Goal: Information Seeking & Learning: Learn about a topic

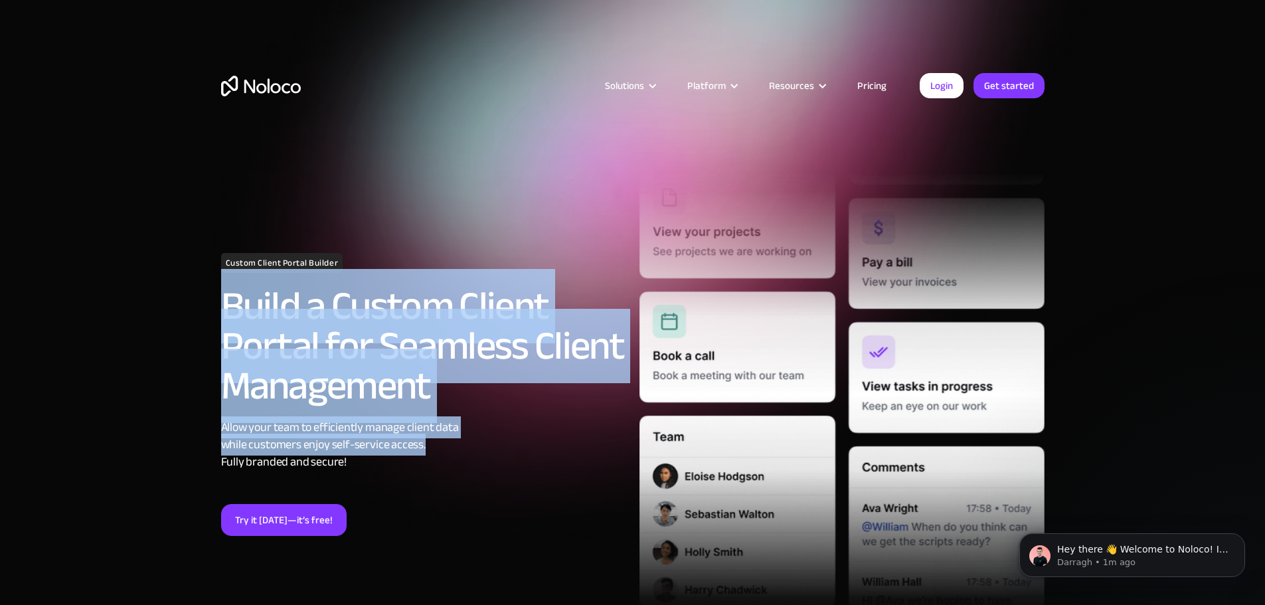
drag, startPoint x: 225, startPoint y: 322, endPoint x: 506, endPoint y: 454, distance: 310.5
click at [505, 453] on div "Custom Client Portal Builder Build a Custom Client Portal for Seamless Client M…" at bounding box center [424, 394] width 419 height 283
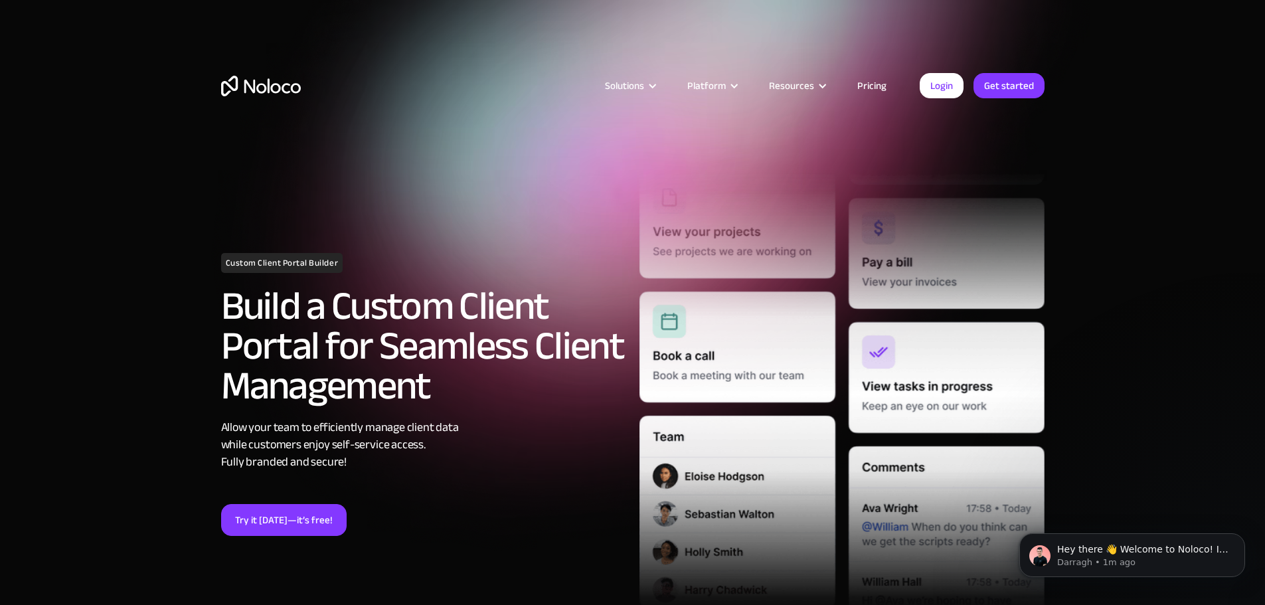
click at [506, 454] on div "Allow your team to efficiently manage client data while customers enjoy self-se…" at bounding box center [423, 445] width 405 height 52
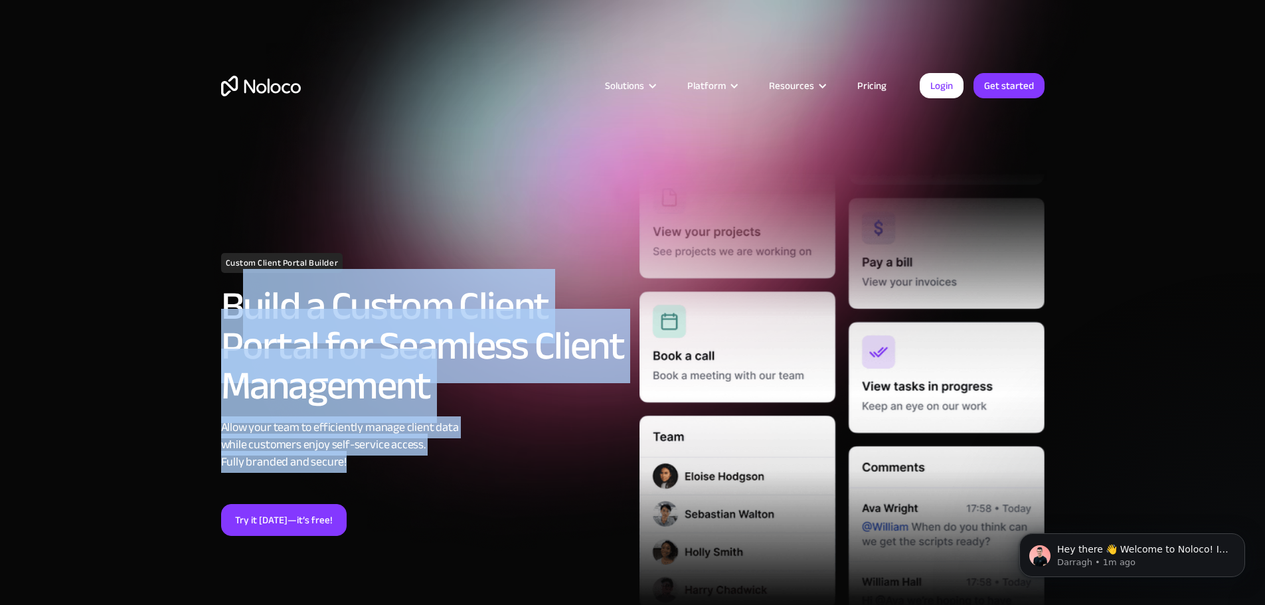
drag, startPoint x: 517, startPoint y: 468, endPoint x: 227, endPoint y: 296, distance: 337.5
click at [230, 297] on div "Custom Client Portal Builder Build a Custom Client Portal for Seamless Client M…" at bounding box center [424, 394] width 419 height 283
click at [222, 295] on h2 "Build a Custom Client Portal for Seamless Client Management" at bounding box center [423, 346] width 405 height 120
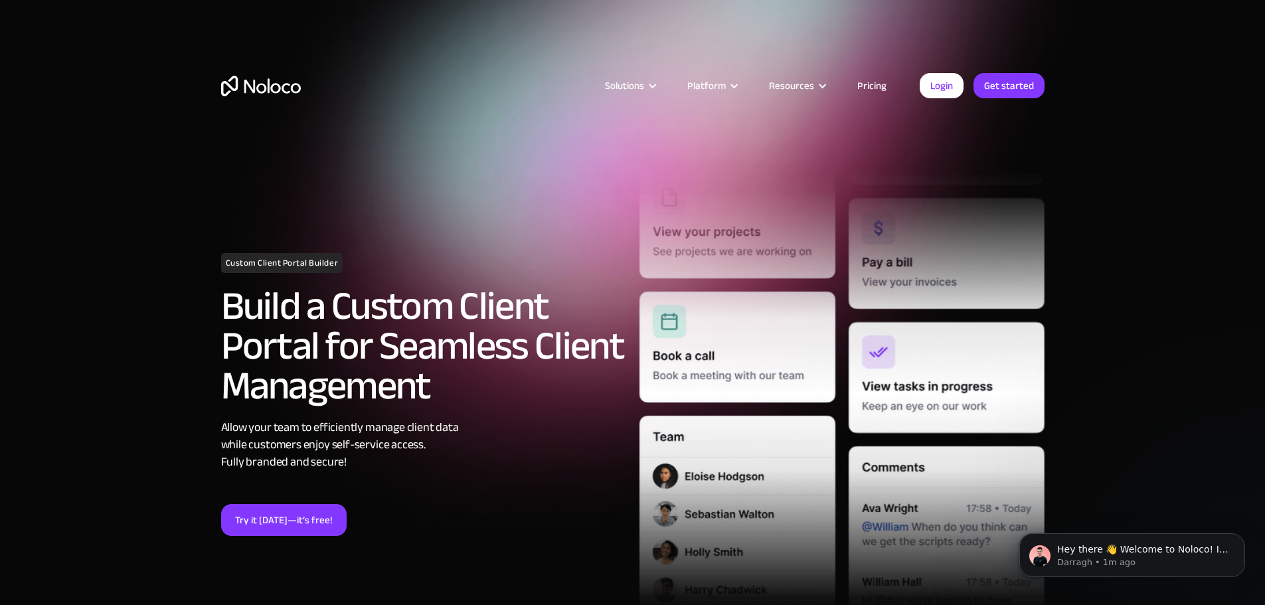
drag, startPoint x: 222, startPoint y: 295, endPoint x: 383, endPoint y: 466, distance: 235.0
click at [383, 466] on div "Custom Client Portal Builder Build a Custom Client Portal for Seamless Client M…" at bounding box center [424, 394] width 419 height 283
click at [385, 467] on div "Allow your team to efficiently manage client data while customers enjoy self-se…" at bounding box center [423, 445] width 405 height 52
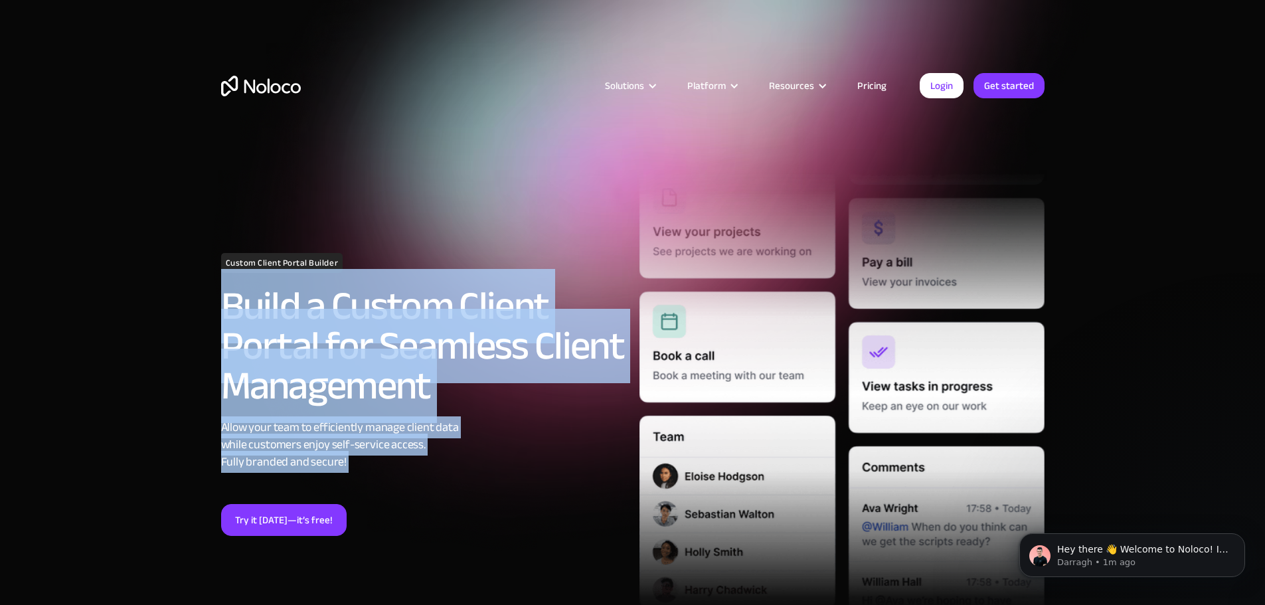
drag, startPoint x: 385, startPoint y: 467, endPoint x: 224, endPoint y: 288, distance: 241.3
click at [224, 288] on div "Custom Client Portal Builder Build a Custom Client Portal for Seamless Client M…" at bounding box center [424, 394] width 419 height 283
click at [224, 288] on h2 "Build a Custom Client Portal for Seamless Client Management" at bounding box center [423, 346] width 405 height 120
drag, startPoint x: 224, startPoint y: 288, endPoint x: 422, endPoint y: 477, distance: 273.9
click at [420, 476] on div "Custom Client Portal Builder Build a Custom Client Portal for Seamless Client M…" at bounding box center [424, 394] width 419 height 283
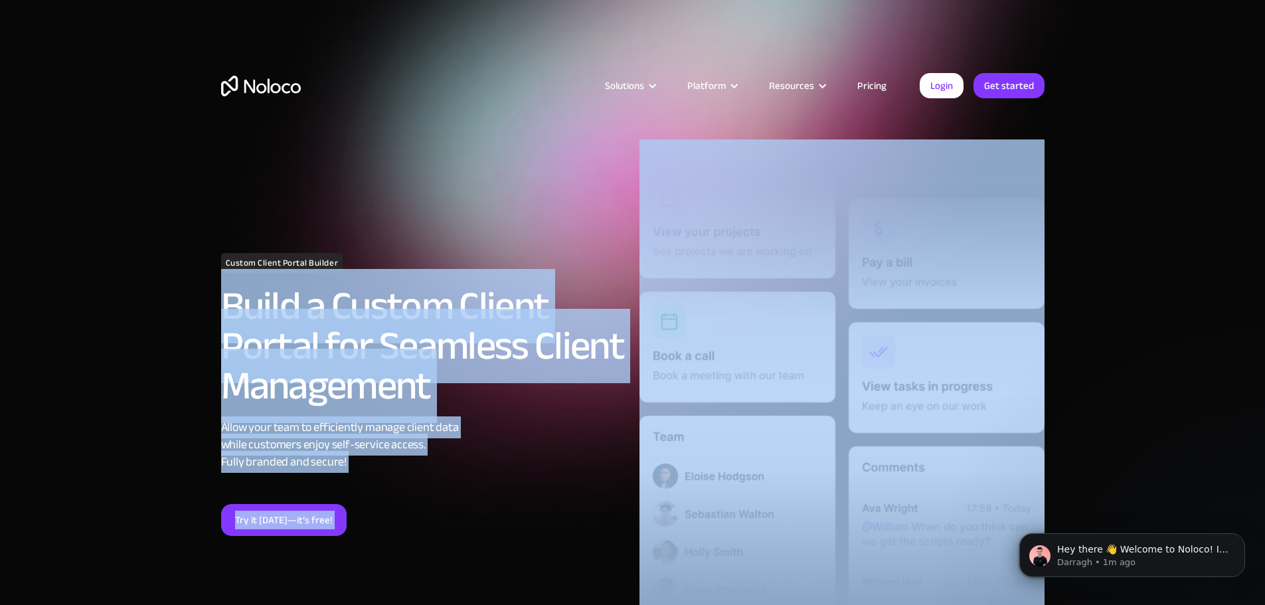
click at [422, 477] on div "Custom Client Portal Builder Build a Custom Client Portal for Seamless Client M…" at bounding box center [424, 394] width 419 height 283
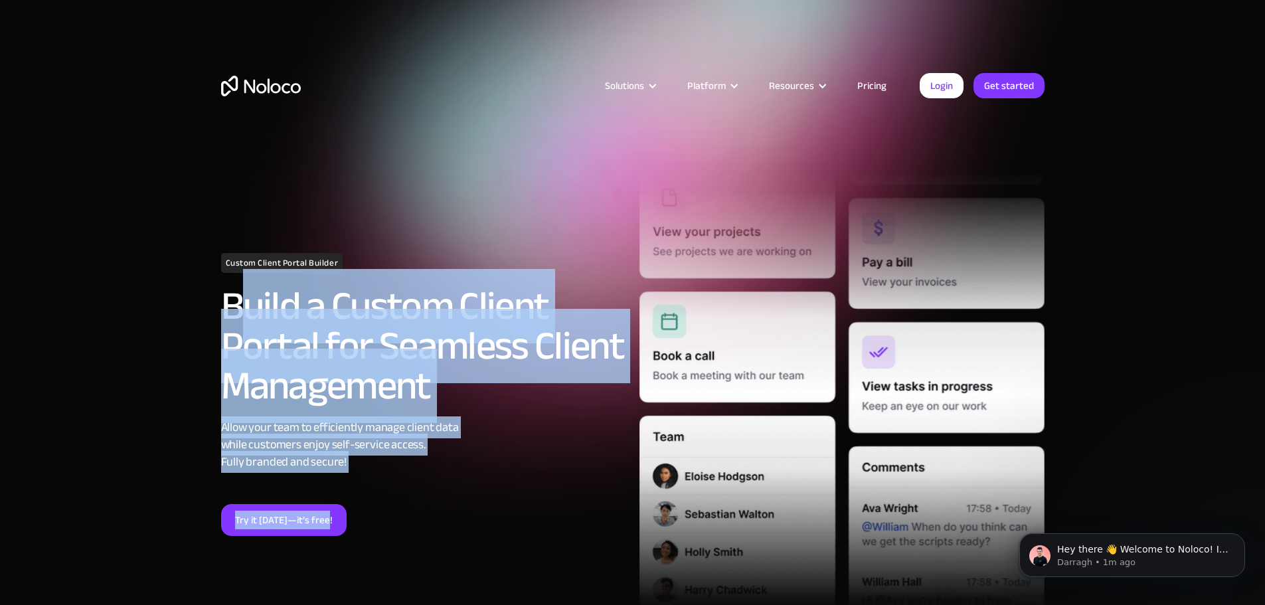
drag, startPoint x: 426, startPoint y: 476, endPoint x: 229, endPoint y: 278, distance: 279.5
click at [229, 279] on div "Custom Client Portal Builder Build a Custom Client Portal for Seamless Client M…" at bounding box center [424, 394] width 419 height 283
click at [229, 286] on h2 "Build a Custom Client Portal for Seamless Client Management" at bounding box center [423, 346] width 405 height 120
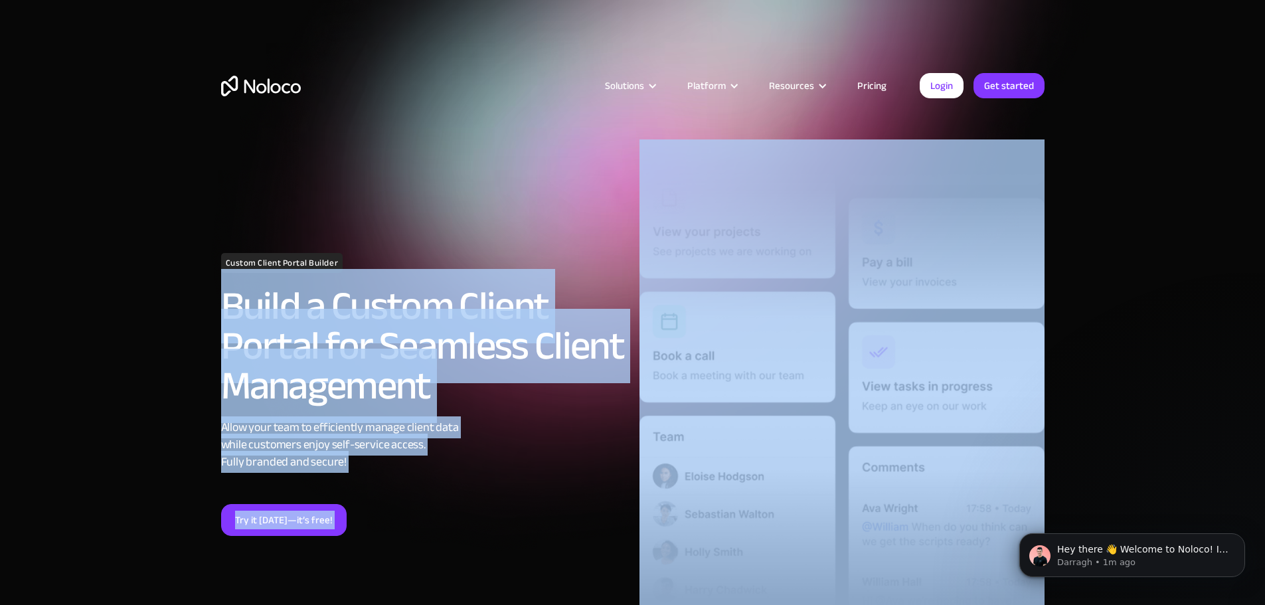
drag, startPoint x: 229, startPoint y: 278, endPoint x: 411, endPoint y: 509, distance: 293.3
click at [411, 509] on div "Custom Client Portal Builder Build a Custom Client Portal for Seamless Client M…" at bounding box center [424, 394] width 419 height 283
click at [411, 509] on div "Try it [DATE]—it’s free!" at bounding box center [423, 520] width 405 height 32
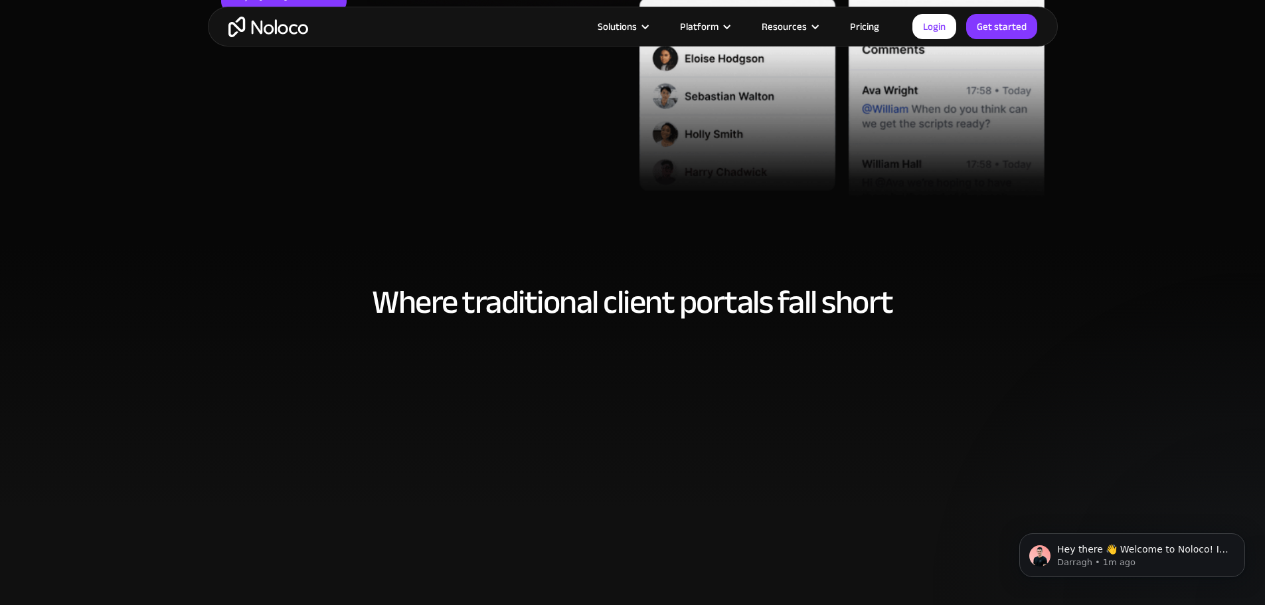
scroll to position [531, 0]
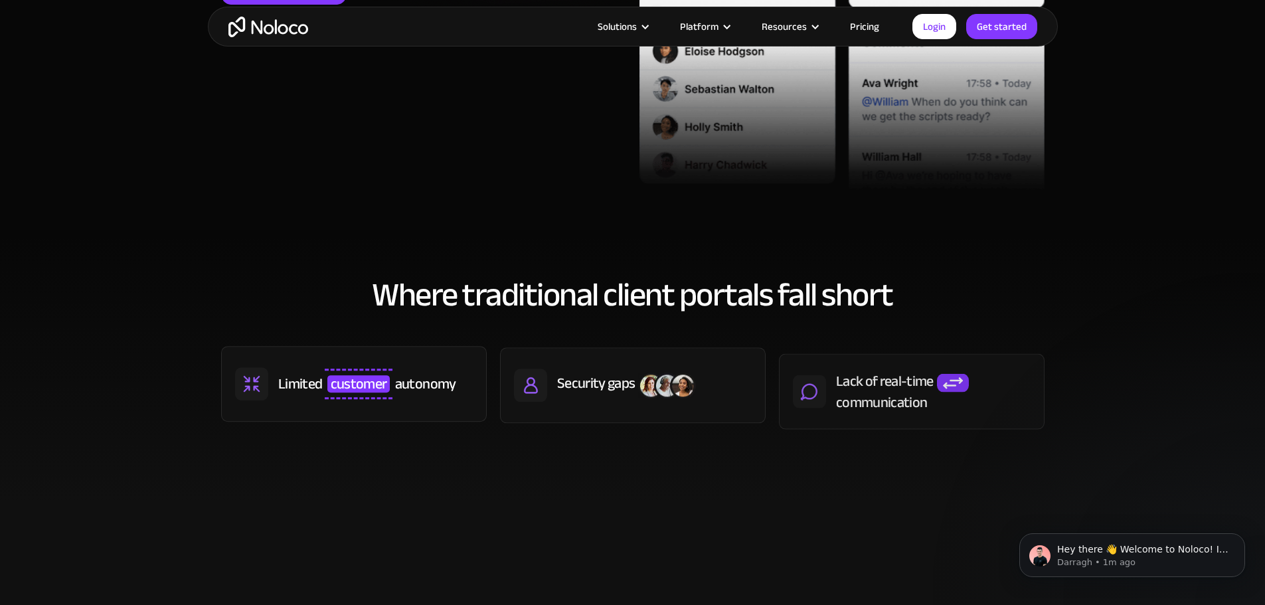
click at [322, 276] on div "Where traditional client portals fall short Limited customer autonomy Security …" at bounding box center [633, 349] width 850 height 225
drag, startPoint x: 339, startPoint y: 290, endPoint x: 998, endPoint y: 326, distance: 659.3
click at [981, 325] on div "Where traditional client portals fall short Limited customer autonomy Security …" at bounding box center [633, 349] width 850 height 225
click at [999, 326] on div "Where traditional client portals fall short Limited customer autonomy Security …" at bounding box center [633, 349] width 850 height 225
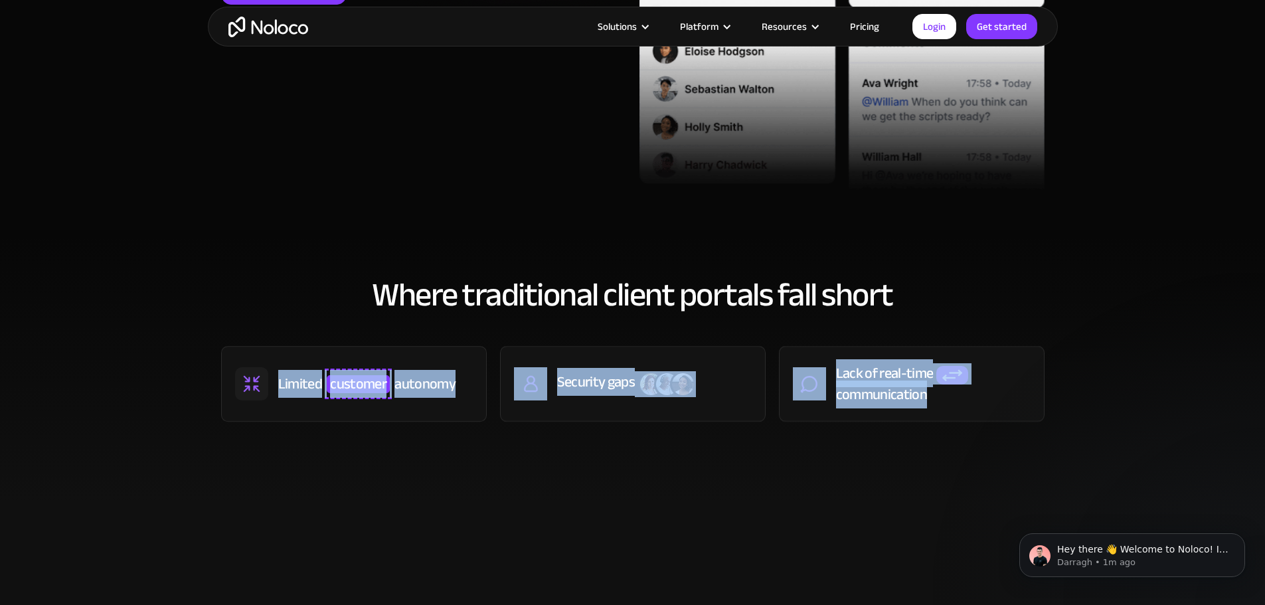
drag, startPoint x: 1070, startPoint y: 403, endPoint x: 281, endPoint y: 316, distance: 793.4
click at [311, 318] on section "Where traditional client portals fall short Limited customer autonomy Security …" at bounding box center [632, 369] width 1265 height 264
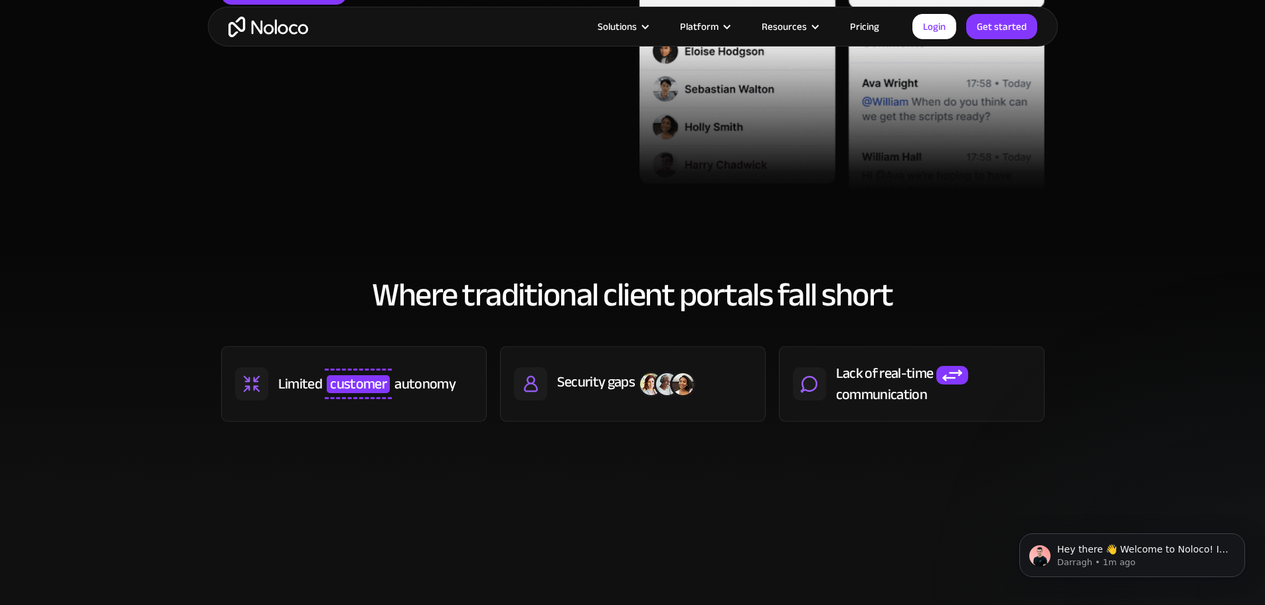
click at [281, 315] on div "Where traditional client portals fall short Limited customer autonomy Security …" at bounding box center [633, 349] width 850 height 225
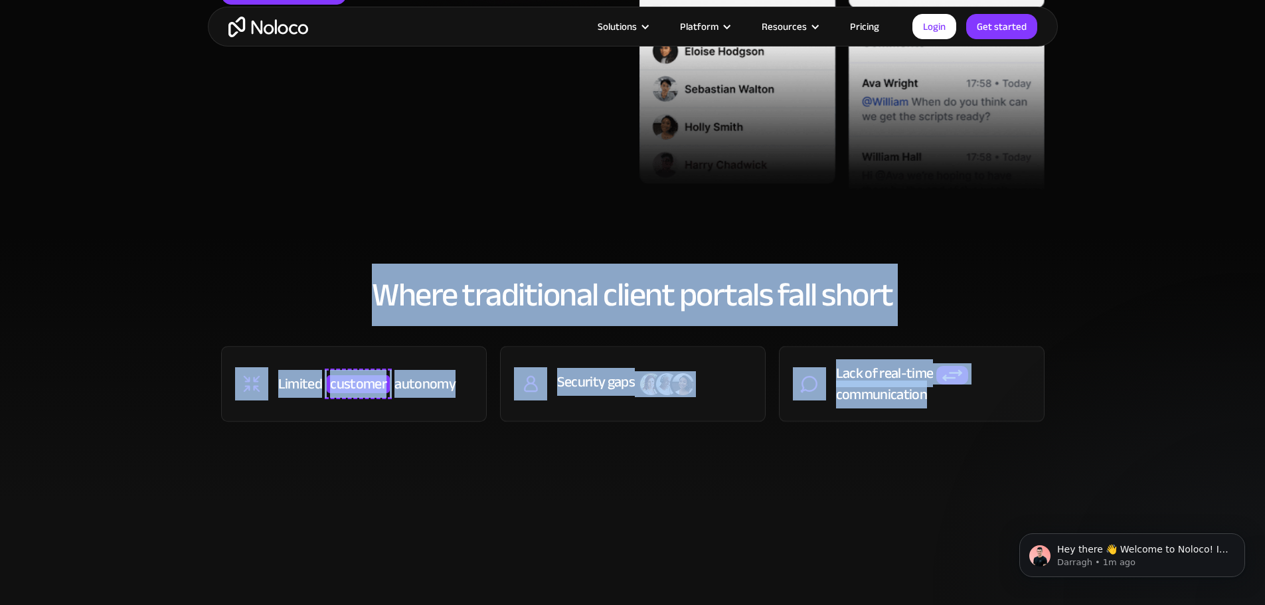
drag, startPoint x: 287, startPoint y: 276, endPoint x: 1061, endPoint y: 435, distance: 790.2
click at [1060, 434] on section "Where traditional client portals fall short Limited customer autonomy Security …" at bounding box center [632, 369] width 1265 height 264
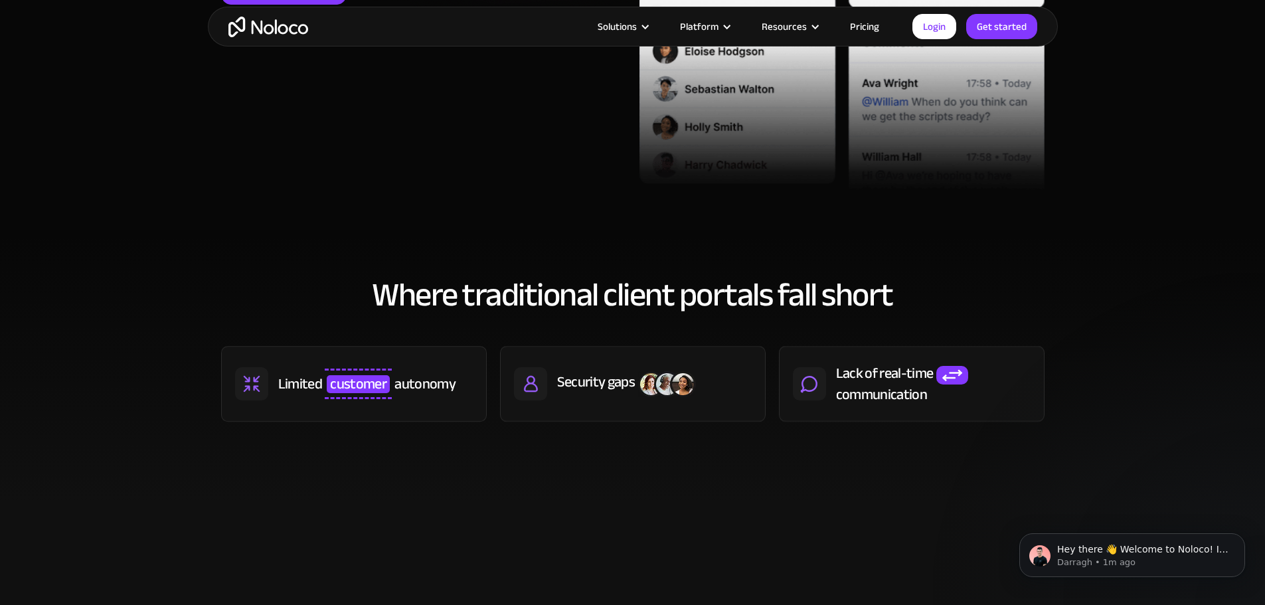
click at [1064, 436] on section "Where traditional client portals fall short Limited customer autonomy Security …" at bounding box center [632, 369] width 1265 height 264
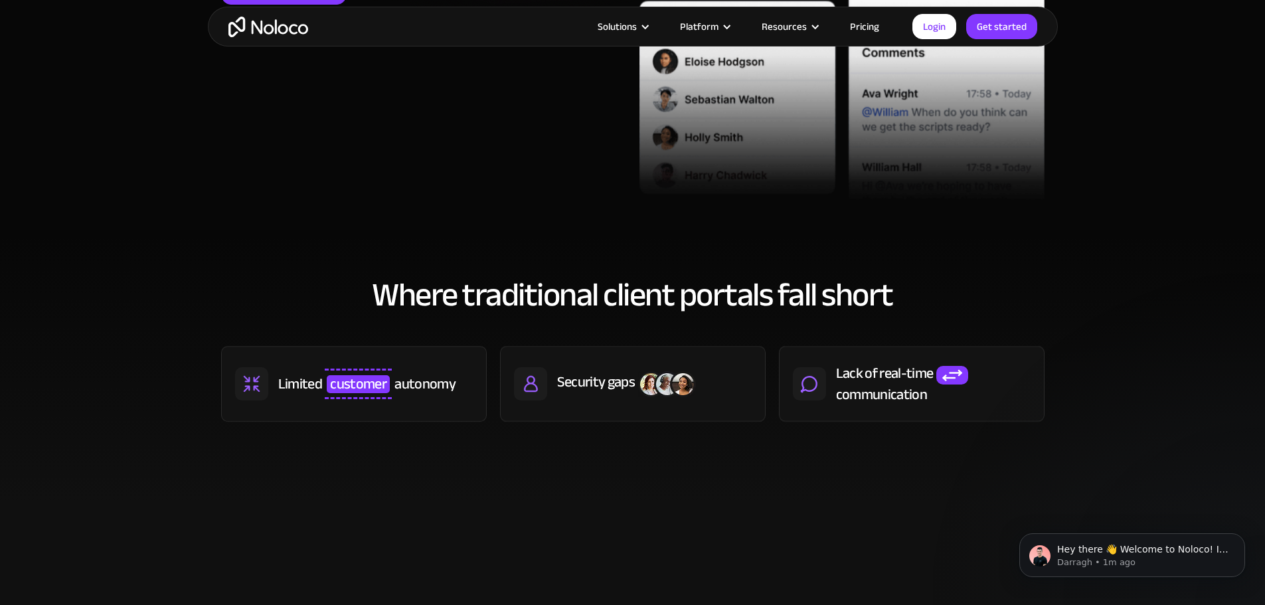
scroll to position [996, 0]
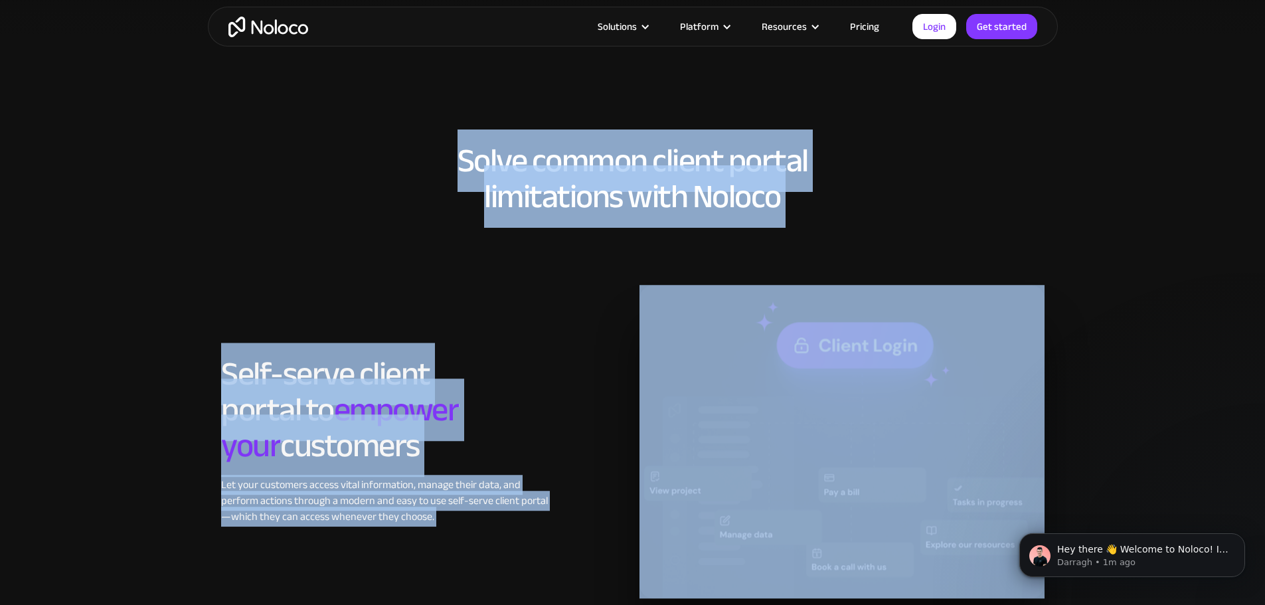
drag, startPoint x: 413, startPoint y: 162, endPoint x: 840, endPoint y: 221, distance: 430.5
click at [828, 219] on div "Solve common client portal limitations with Noloco Self-serve client portal to …" at bounding box center [633, 368] width 850 height 531
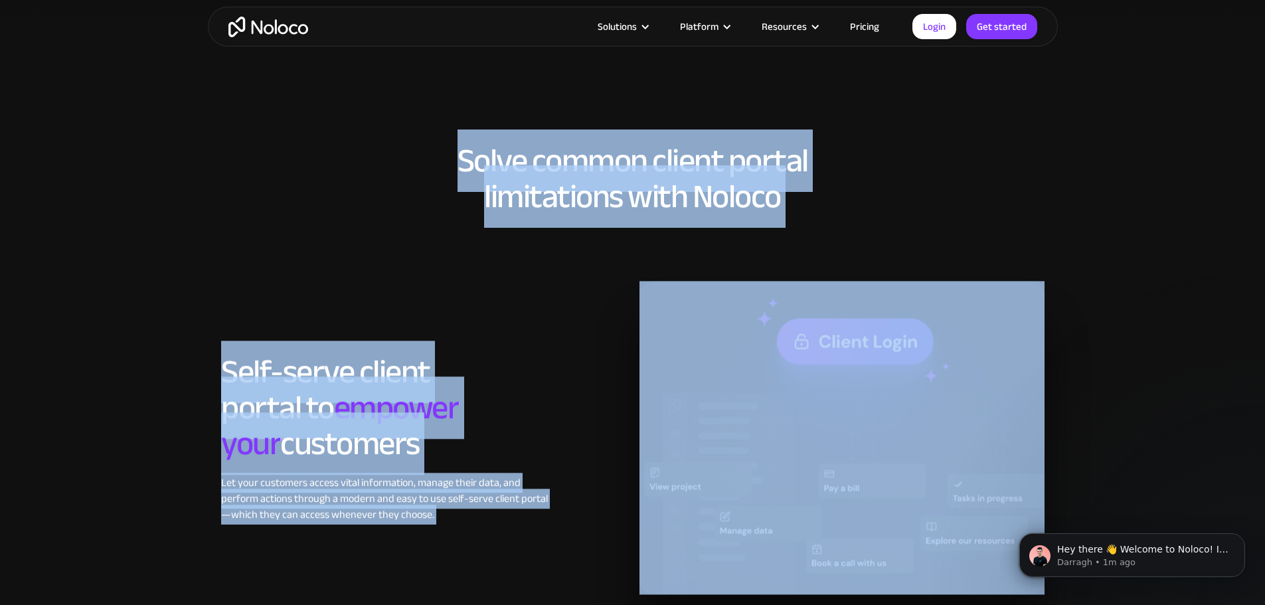
click at [840, 221] on div "Solve common client portal limitations with Noloco Self-serve client portal to …" at bounding box center [633, 368] width 850 height 531
drag, startPoint x: 840, startPoint y: 221, endPoint x: 438, endPoint y: 150, distance: 408.0
click at [468, 156] on div "Solve common client portal limitations with Noloco Self-serve client portal to …" at bounding box center [633, 368] width 850 height 531
click at [438, 150] on h2 "Solve common client portal limitations with Noloco" at bounding box center [633, 179] width 824 height 72
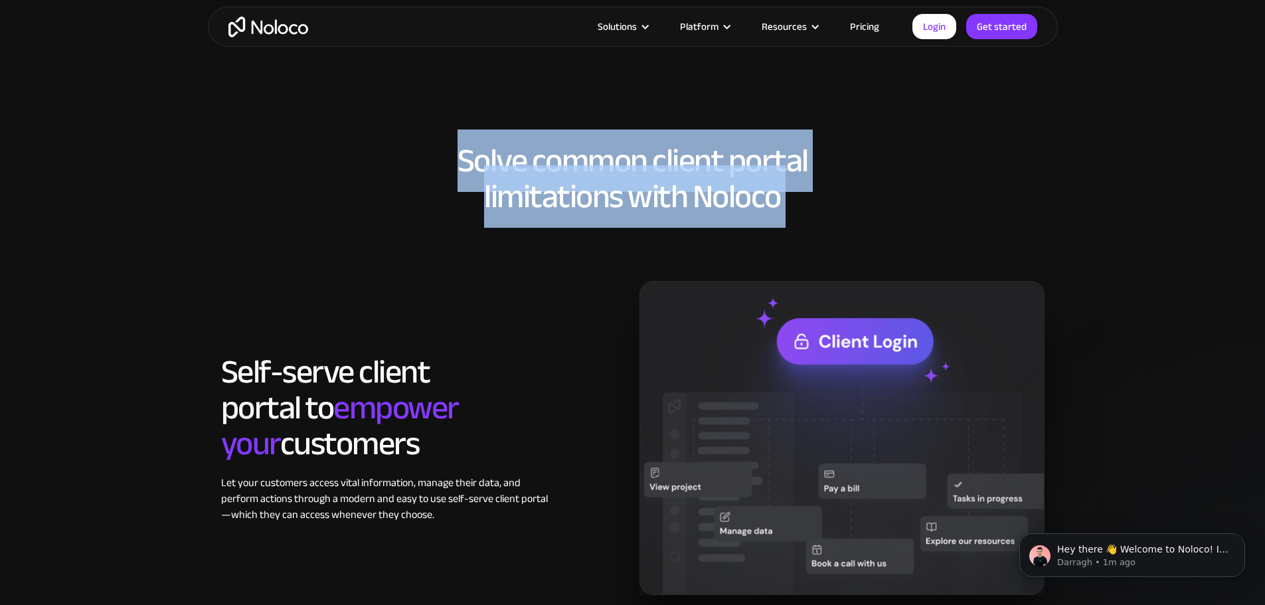
drag, startPoint x: 438, startPoint y: 150, endPoint x: 907, endPoint y: 212, distance: 473.0
click at [905, 212] on h2 "Solve common client portal limitations with Noloco" at bounding box center [633, 179] width 824 height 72
click at [907, 212] on h2 "Solve common client portal limitations with Noloco" at bounding box center [633, 179] width 824 height 72
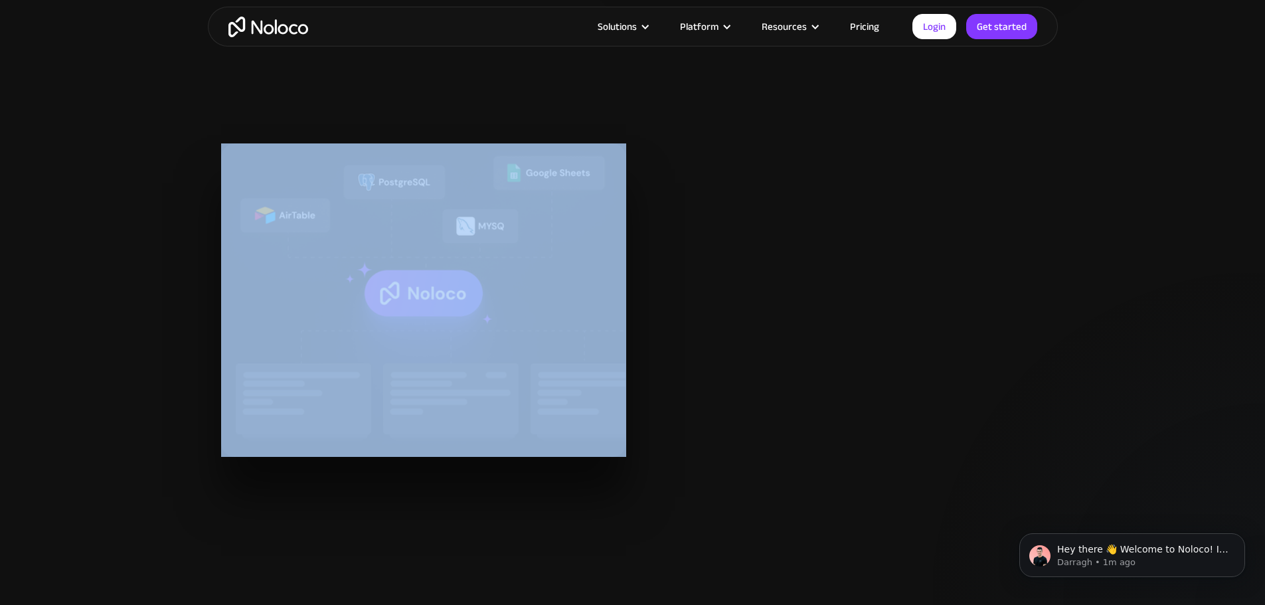
drag, startPoint x: 161, startPoint y: 272, endPoint x: 901, endPoint y: 417, distance: 753.4
click at [901, 417] on section "All your data in one place for improved customer communication Centralize data …" at bounding box center [632, 300] width 1265 height 526
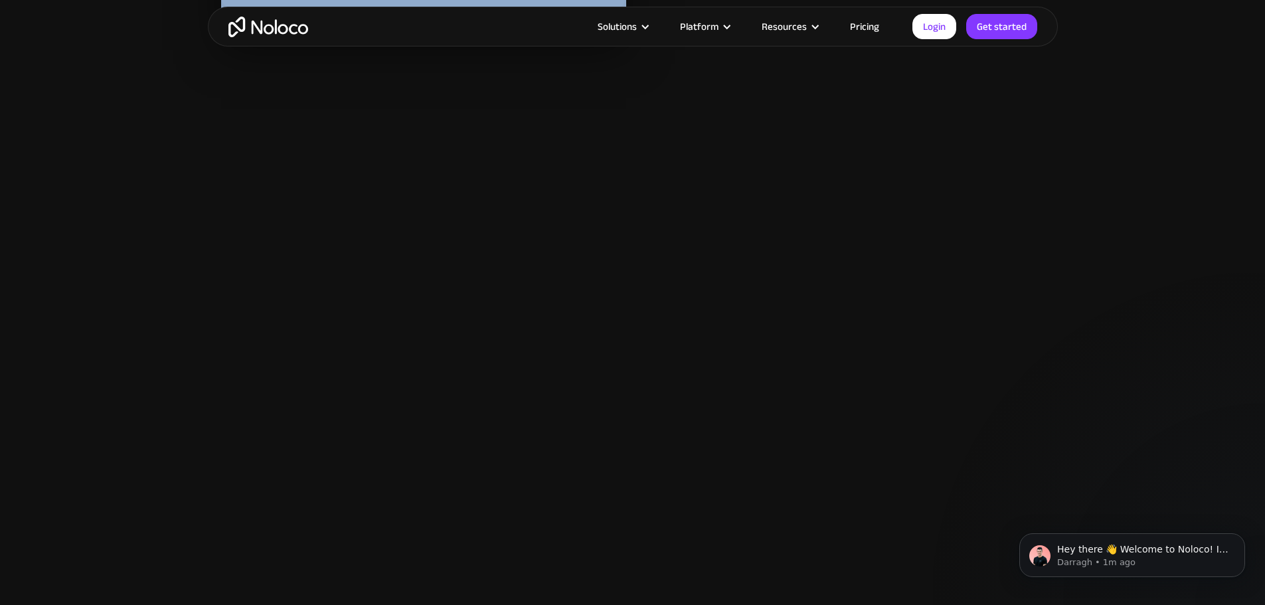
scroll to position [2126, 0]
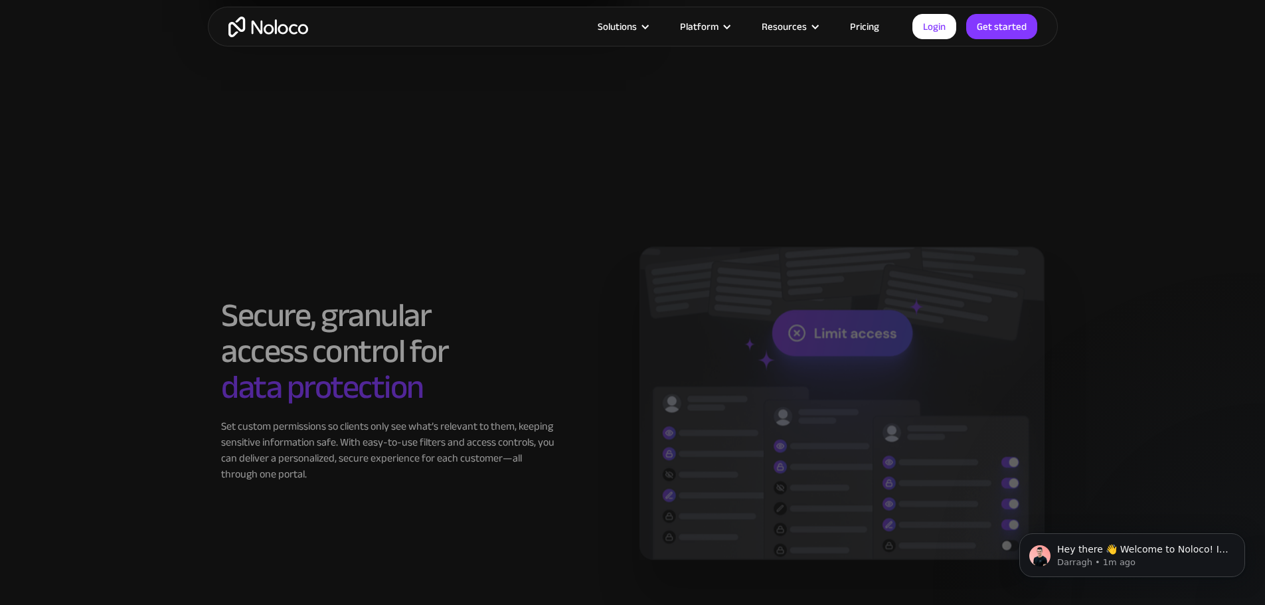
click at [901, 417] on img at bounding box center [842, 403] width 405 height 314
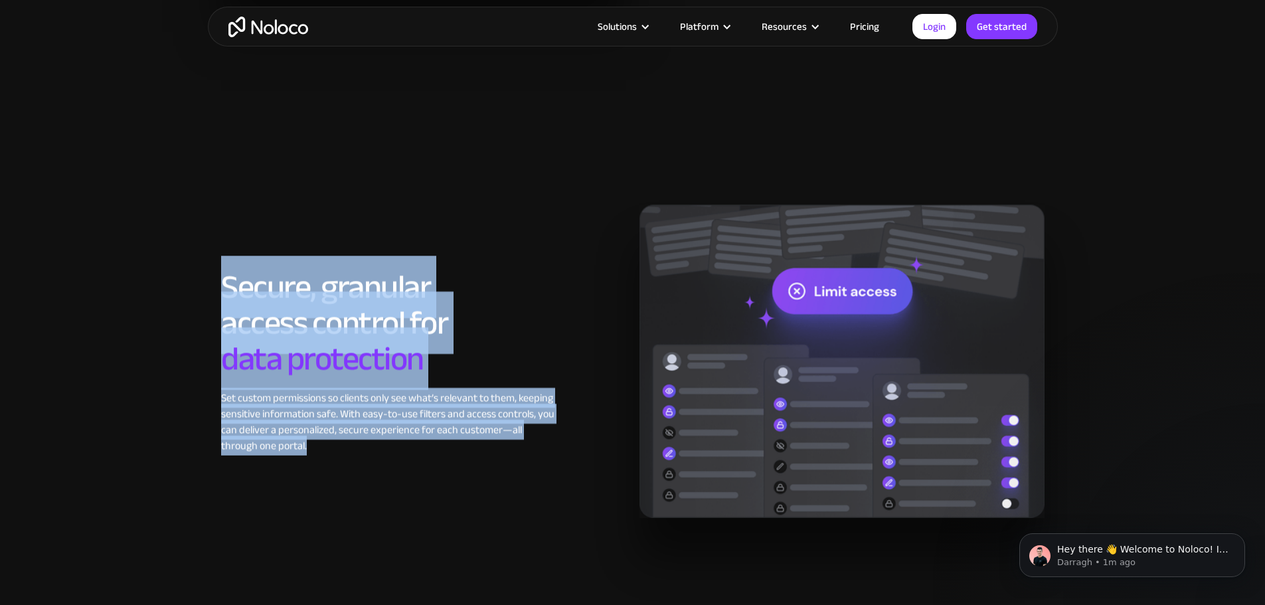
drag, startPoint x: 141, startPoint y: 286, endPoint x: 482, endPoint y: 459, distance: 382.4
click at [482, 459] on section "Secure, granular access control for data protection Set custom permissions so c…" at bounding box center [632, 361] width 1265 height 526
click at [482, 459] on div "Secure, granular access control for data protection Set custom permissions so c…" at bounding box center [633, 362] width 837 height 314
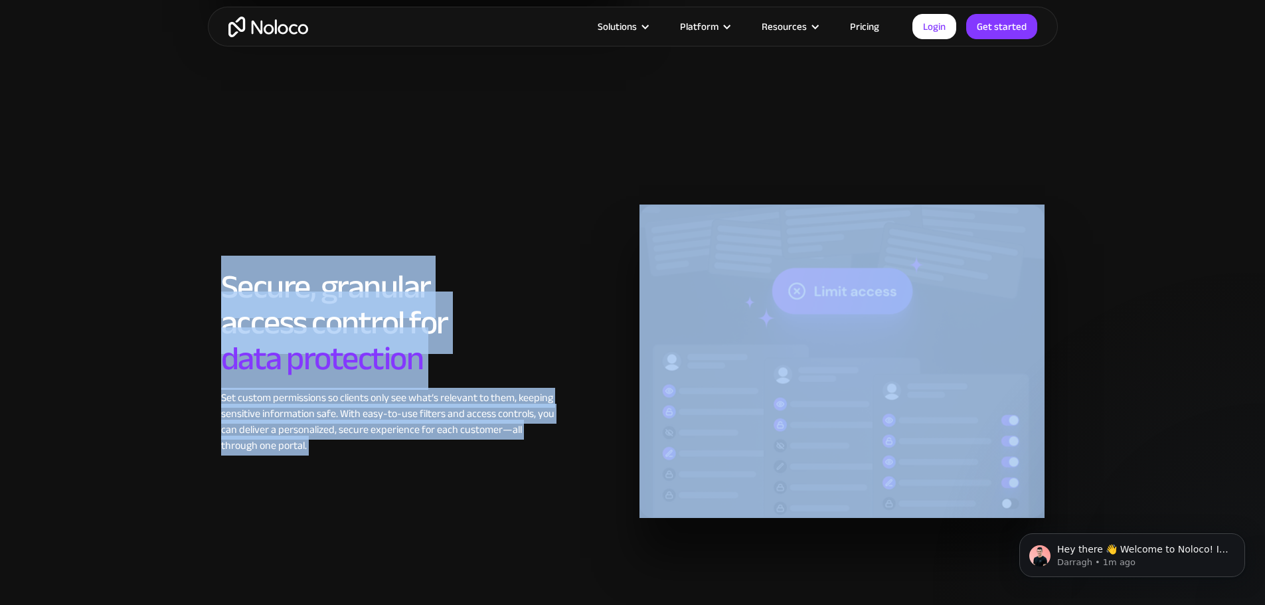
drag, startPoint x: 482, startPoint y: 459, endPoint x: 161, endPoint y: 257, distance: 378.6
click at [162, 257] on section "Secure, granular access control for data protection Set custom permissions so c…" at bounding box center [632, 361] width 1265 height 526
click at [161, 257] on section "Secure, granular access control for data protection Set custom permissions so c…" at bounding box center [632, 361] width 1265 height 526
drag, startPoint x: 161, startPoint y: 257, endPoint x: 489, endPoint y: 465, distance: 387.9
click at [484, 462] on section "Secure, granular access control for data protection Set custom permissions so c…" at bounding box center [632, 361] width 1265 height 526
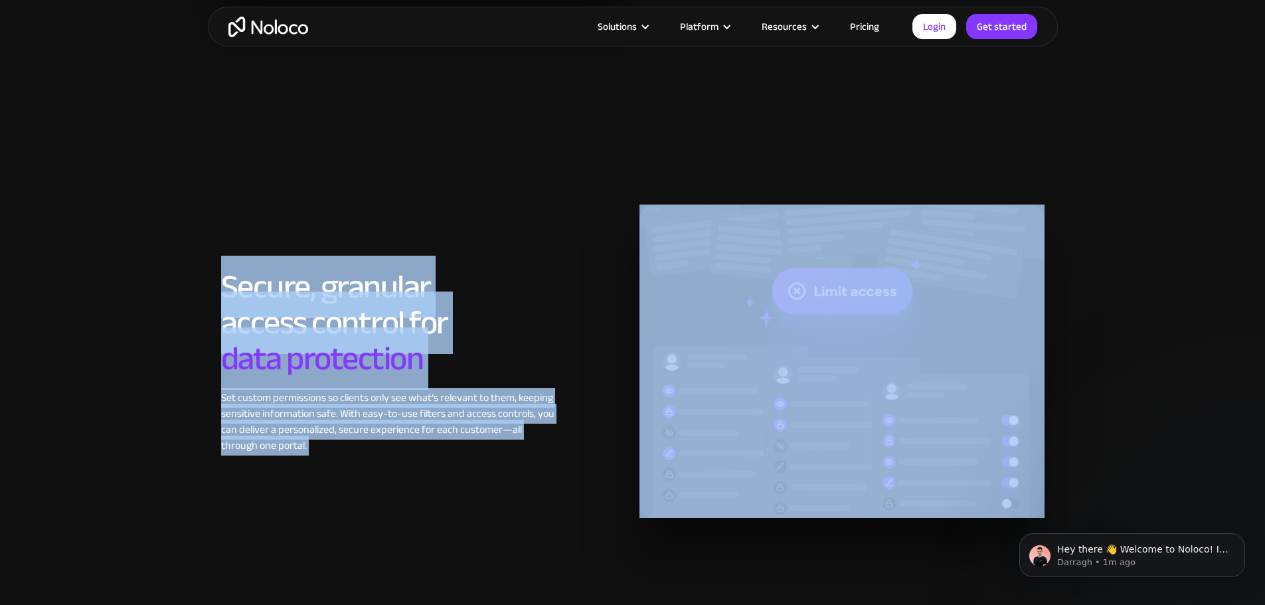
click at [489, 465] on div "Secure, granular access control for data protection Set custom permissions so c…" at bounding box center [633, 362] width 837 height 314
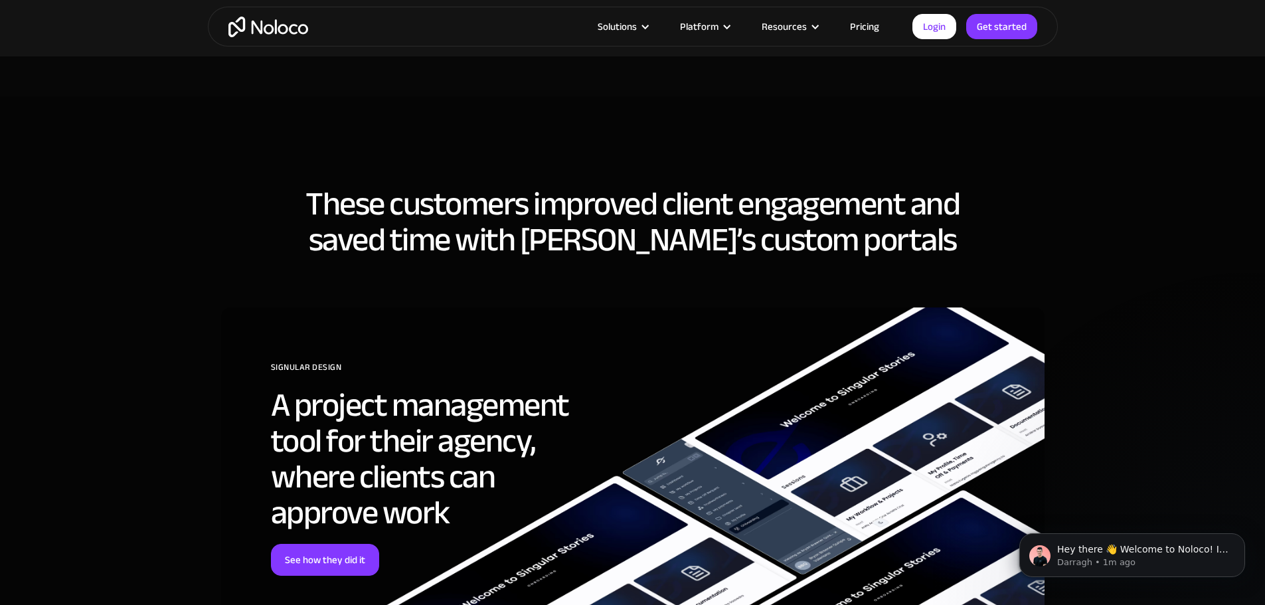
scroll to position [4119, 0]
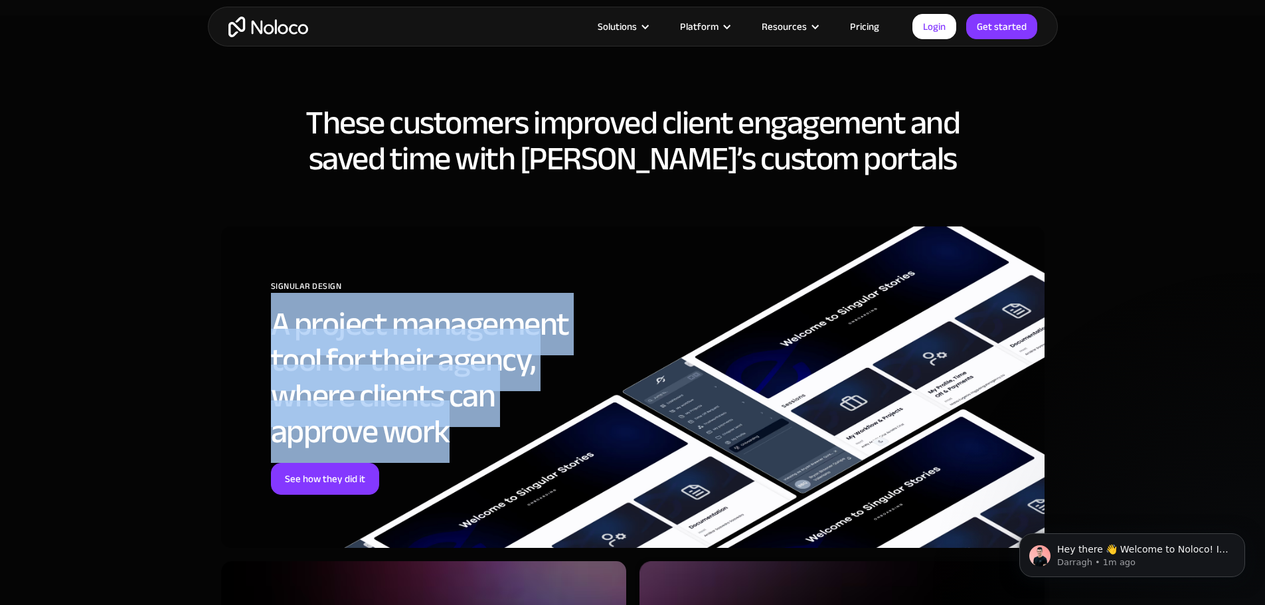
drag, startPoint x: 246, startPoint y: 337, endPoint x: 512, endPoint y: 431, distance: 281.1
click at [512, 431] on div "SIGNULAR DESIGN A project management tool for their agency, where clients can a…" at bounding box center [633, 388] width 824 height 322
click at [512, 431] on h2 "A project management tool for their agency, where clients can approve work" at bounding box center [438, 377] width 335 height 143
drag, startPoint x: 512, startPoint y: 431, endPoint x: 239, endPoint y: 318, distance: 294.8
click at [239, 318] on div "SIGNULAR DESIGN A project management tool for their agency, where clients can a…" at bounding box center [633, 388] width 824 height 322
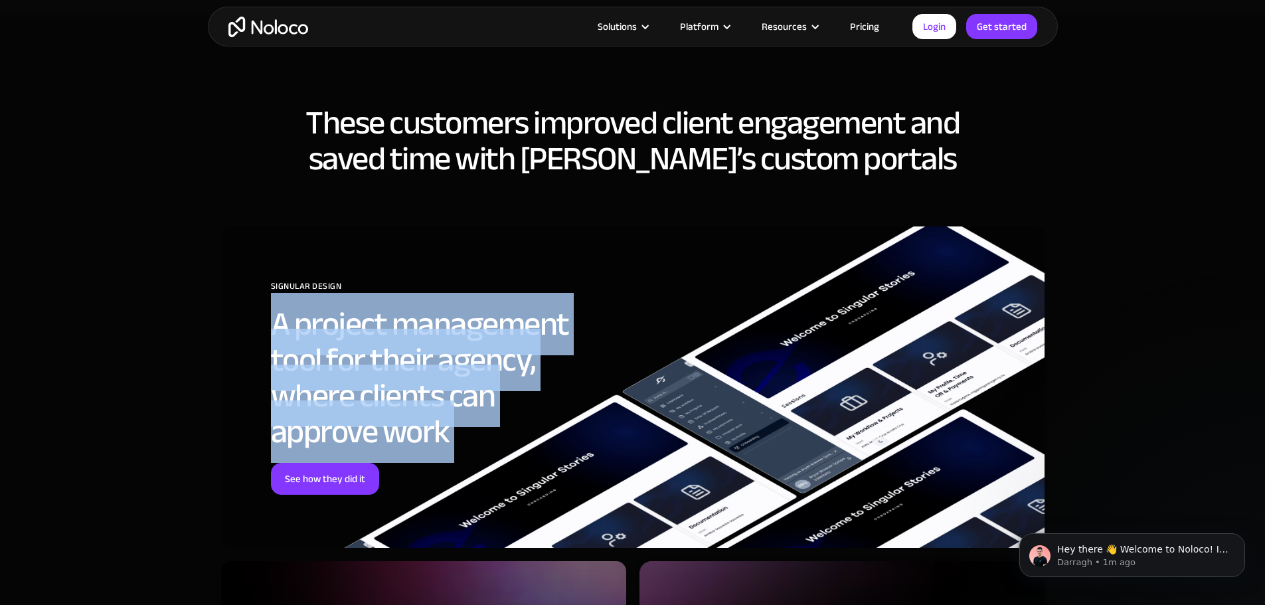
click at [239, 318] on div "SIGNULAR DESIGN A project management tool for their agency, where clients can a…" at bounding box center [633, 388] width 824 height 322
drag, startPoint x: 239, startPoint y: 318, endPoint x: 480, endPoint y: 446, distance: 272.2
click at [476, 446] on div "SIGNULAR DESIGN A project management tool for their agency, where clients can a…" at bounding box center [633, 388] width 824 height 322
click at [480, 446] on h2 "A project management tool for their agency, where clients can approve work" at bounding box center [438, 377] width 335 height 143
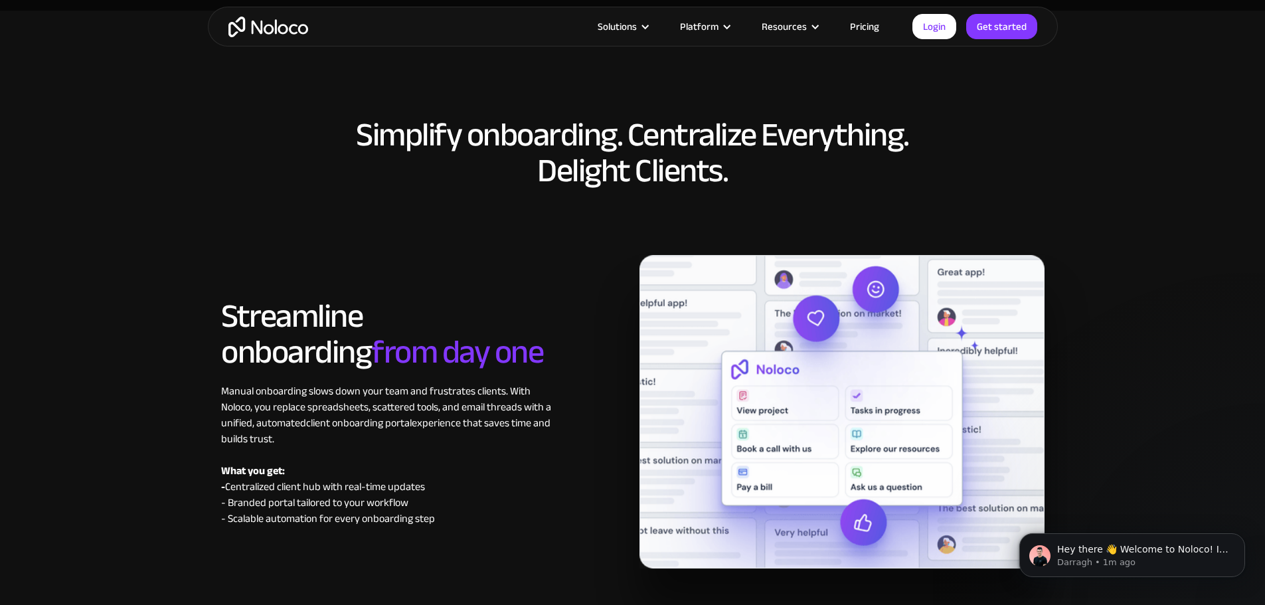
scroll to position [6111, 0]
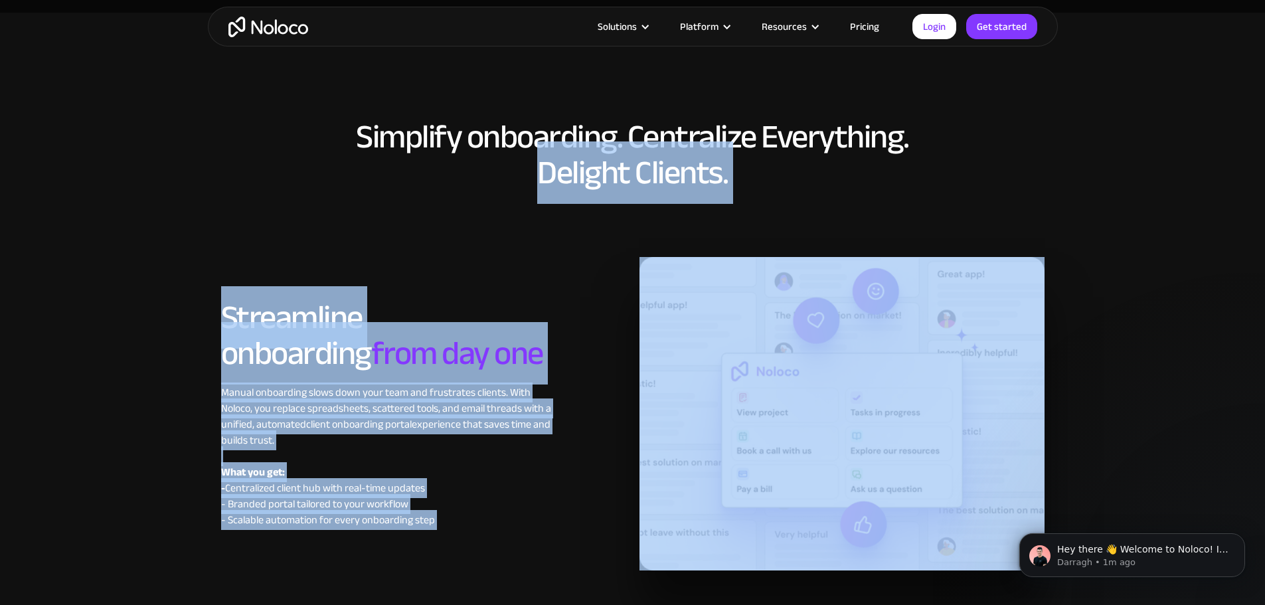
drag, startPoint x: 264, startPoint y: 167, endPoint x: 765, endPoint y: 206, distance: 502.4
click at [761, 206] on div "Simplify onboarding. Centralize Everything. Delight Clients. Streamline onboard…" at bounding box center [633, 344] width 850 height 531
click at [765, 206] on div "Simplify onboarding. Centralize Everything. Delight Clients. Streamline onboard…" at bounding box center [633, 344] width 850 height 531
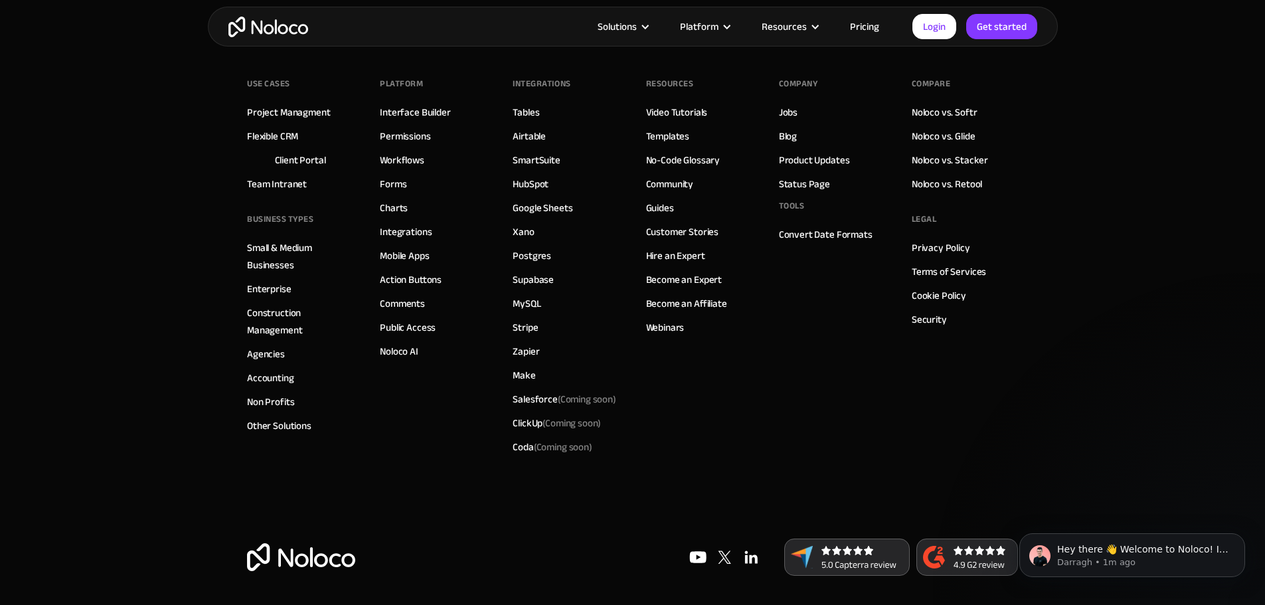
scroll to position [7789, 0]
